Goal: Entertainment & Leisure: Consume media (video, audio)

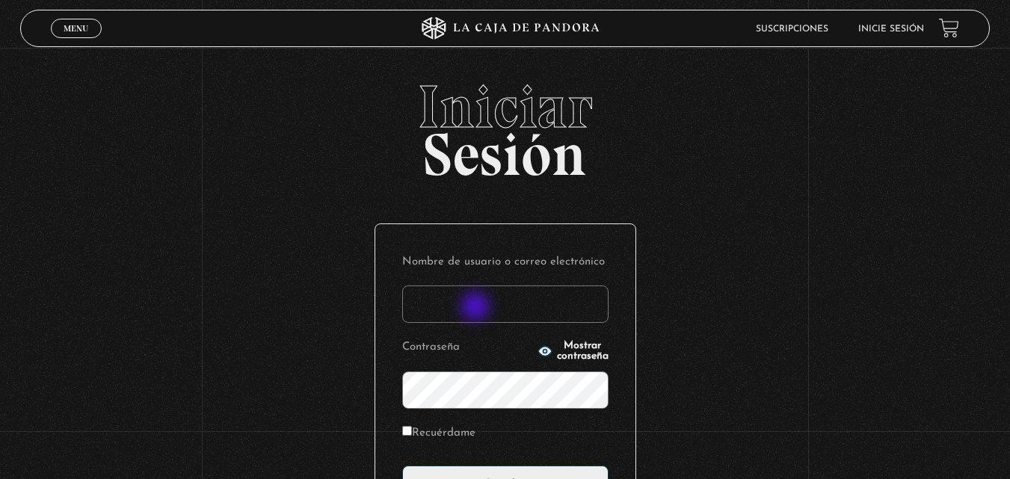
click at [477, 308] on input "Nombre de usuario o correo electrónico" at bounding box center [505, 304] width 206 height 37
type input "dporras12@gmail.com"
click at [538, 348] on icon "button" at bounding box center [544, 352] width 13 height 10
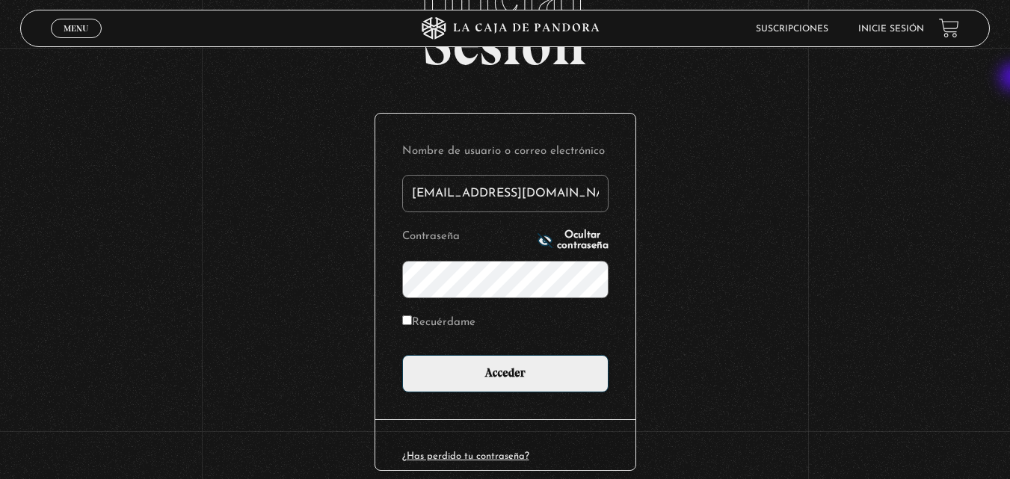
scroll to position [112, 0]
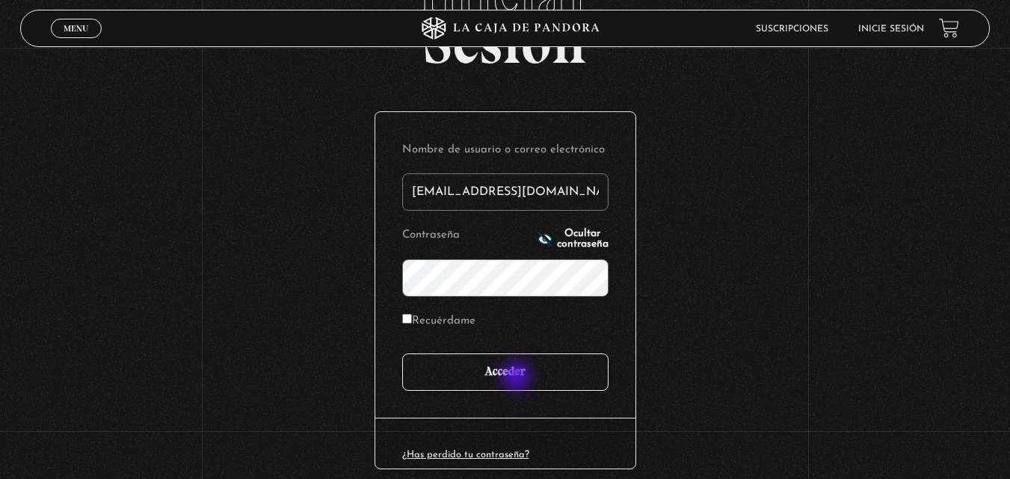
click at [518, 378] on input "Acceder" at bounding box center [505, 372] width 206 height 37
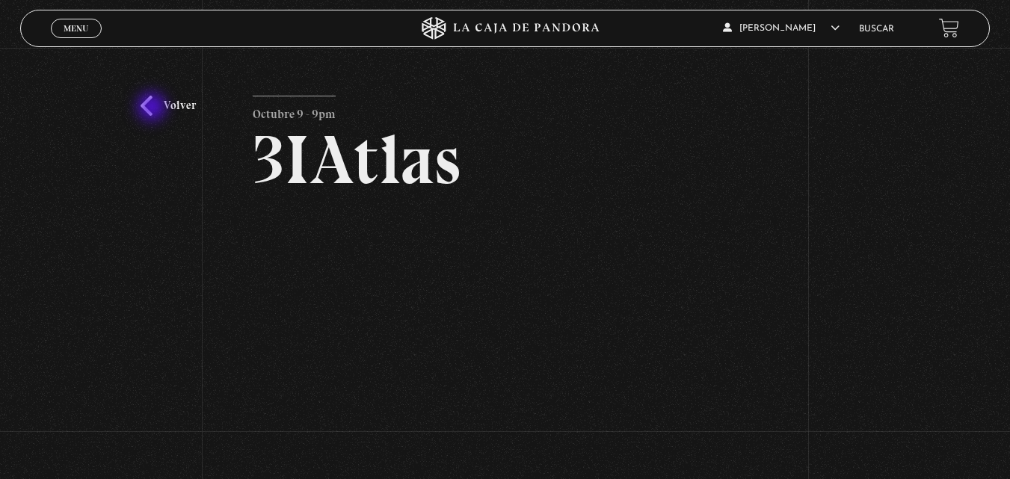
click at [153, 108] on link "Volver" at bounding box center [168, 106] width 55 height 20
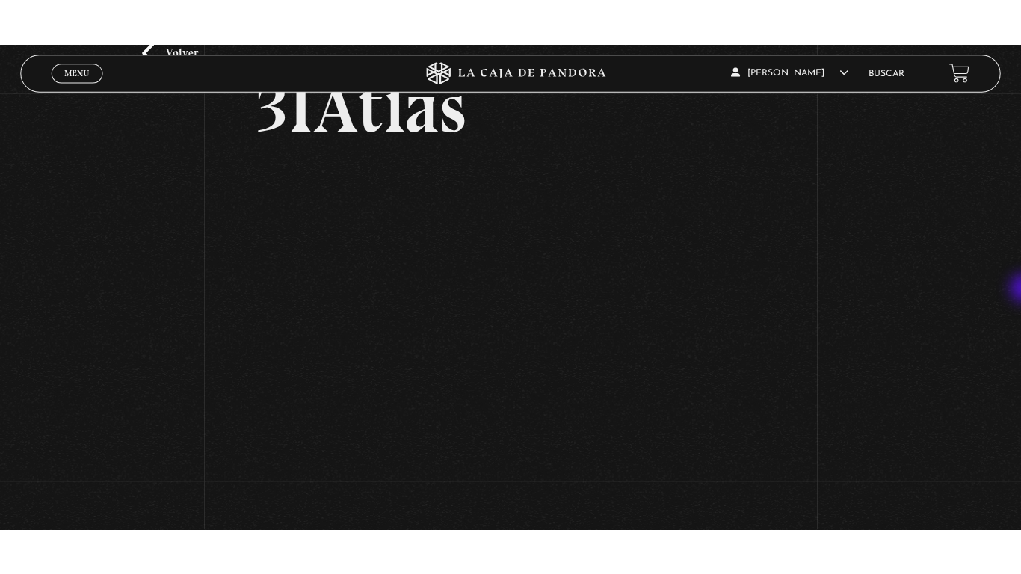
scroll to position [102, 0]
